Goal: Find specific page/section: Find specific page/section

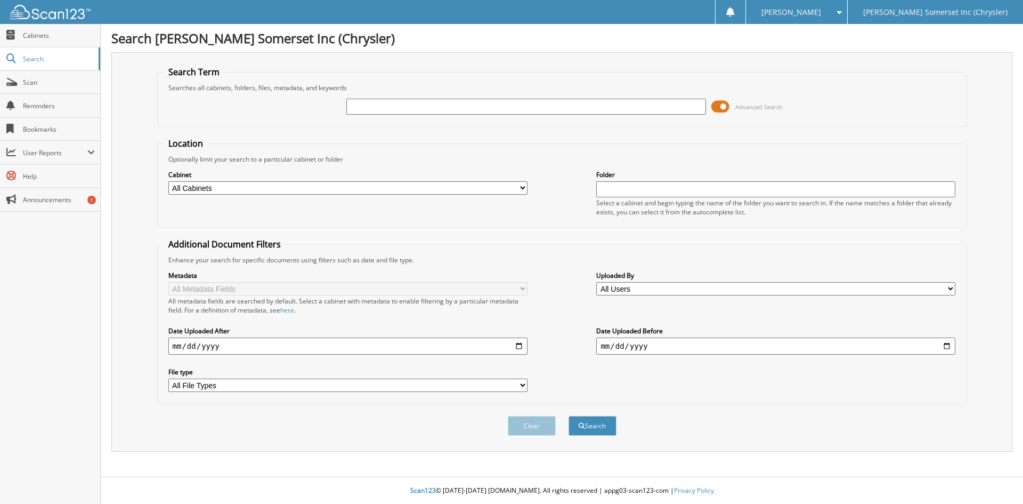
click at [720, 105] on span at bounding box center [721, 107] width 18 height 16
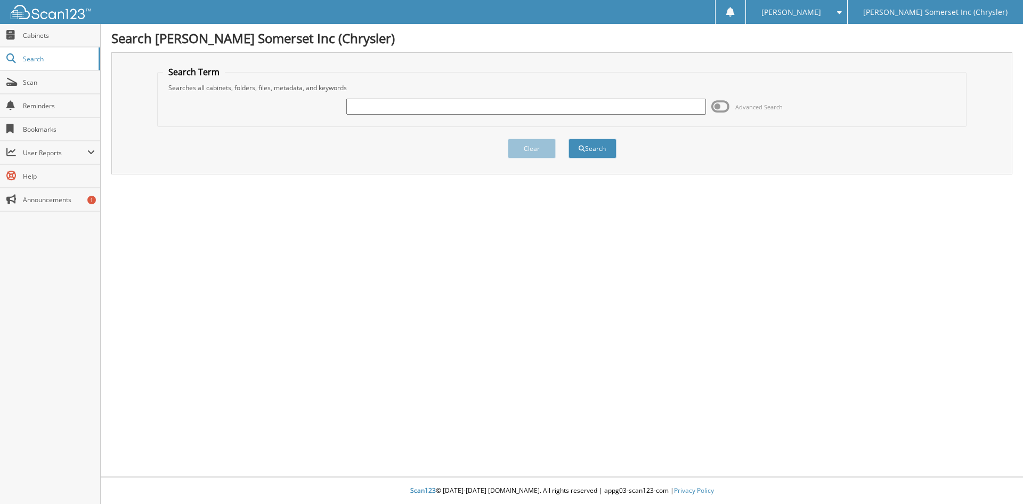
click at [576, 109] on input "text" at bounding box center [525, 107] width 359 height 16
type input "6149822"
click at [569, 139] on button "Search" at bounding box center [593, 149] width 48 height 20
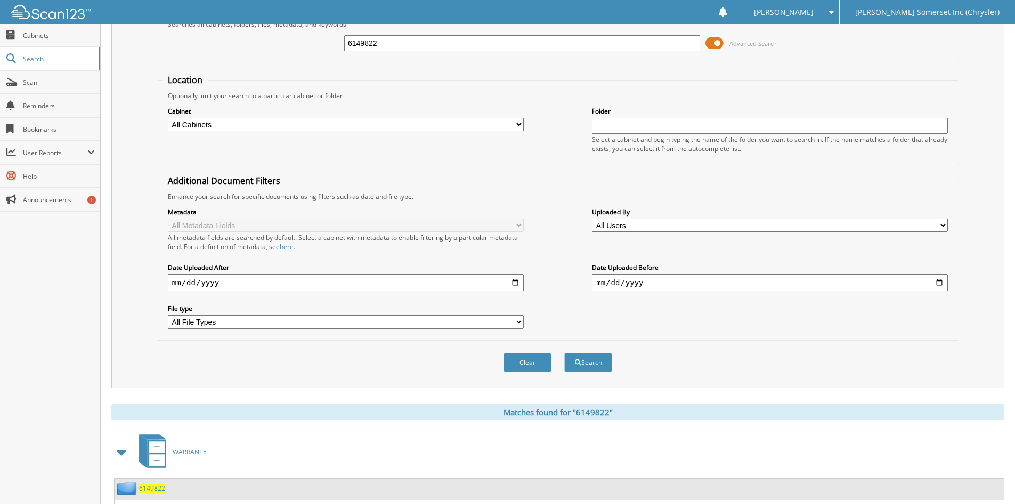
scroll to position [151, 0]
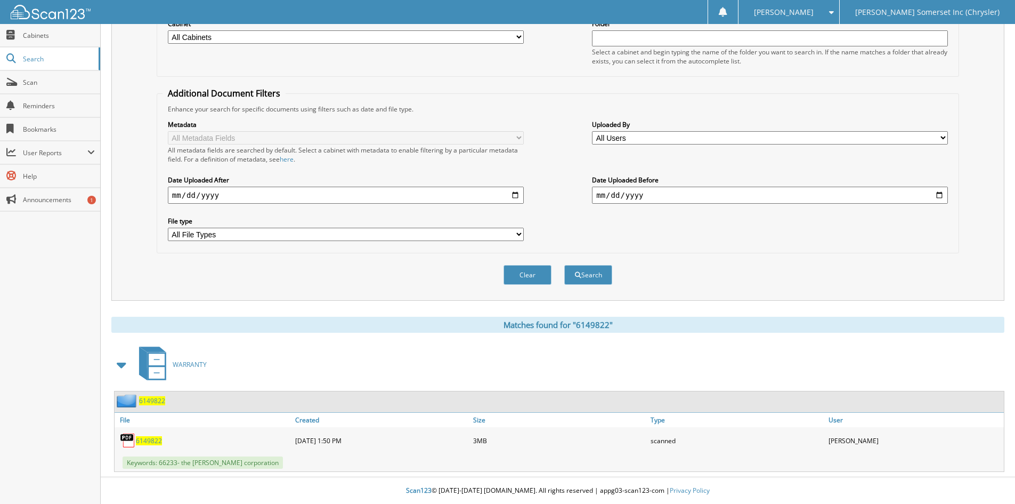
click at [147, 443] on span "6149822" at bounding box center [149, 440] width 26 height 9
